Goal: Task Accomplishment & Management: Manage account settings

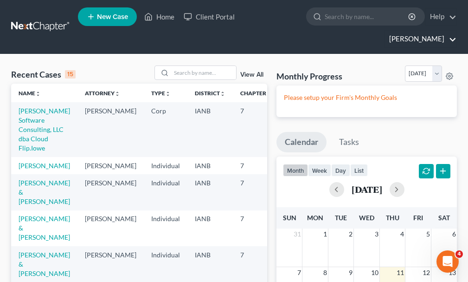
click at [429, 31] on link "[PERSON_NAME]" at bounding box center [420, 39] width 72 height 17
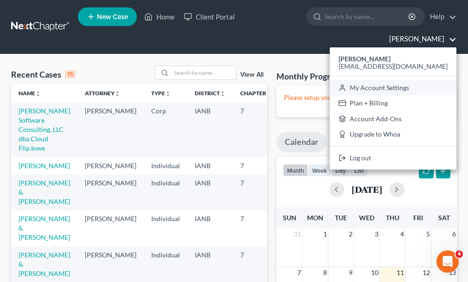
click at [404, 80] on link "My Account Settings" at bounding box center [393, 88] width 127 height 16
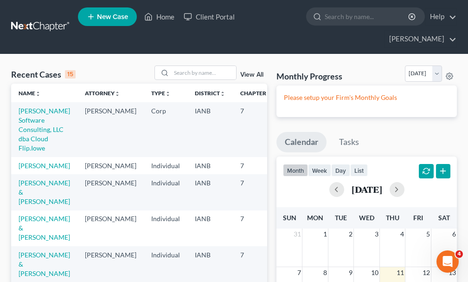
select select "29"
select select "23"
select select "16"
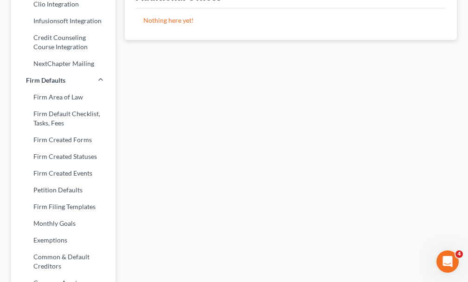
scroll to position [371, 0]
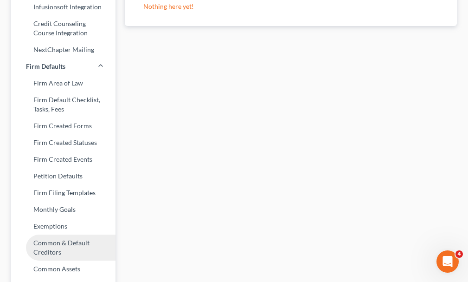
click at [45, 234] on link "Common & Default Creditors" at bounding box center [63, 247] width 104 height 26
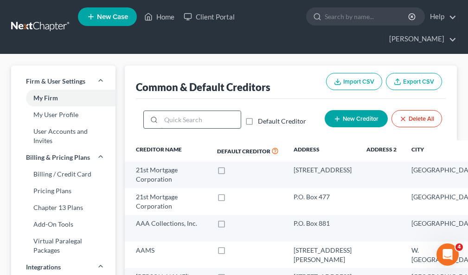
click at [189, 111] on input "search" at bounding box center [200, 120] width 79 height 18
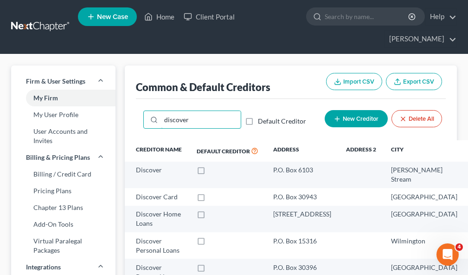
type input "discover"
